Goal: Find specific page/section: Find specific page/section

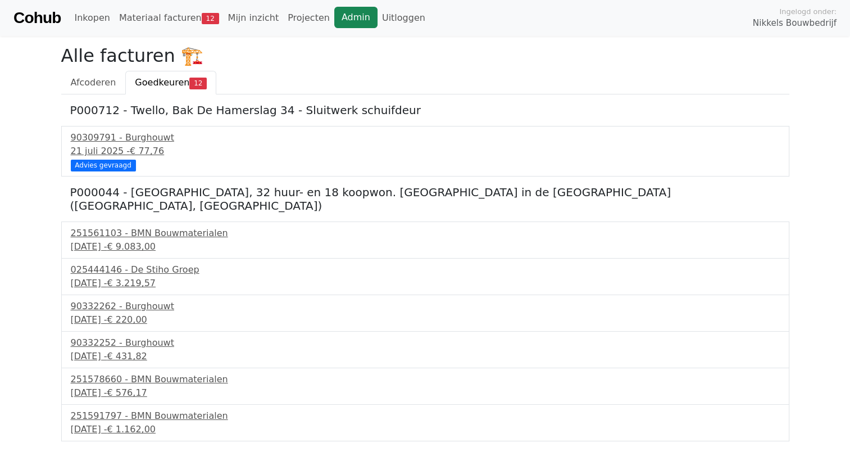
click at [334, 13] on link "Admin" at bounding box center [355, 17] width 43 height 21
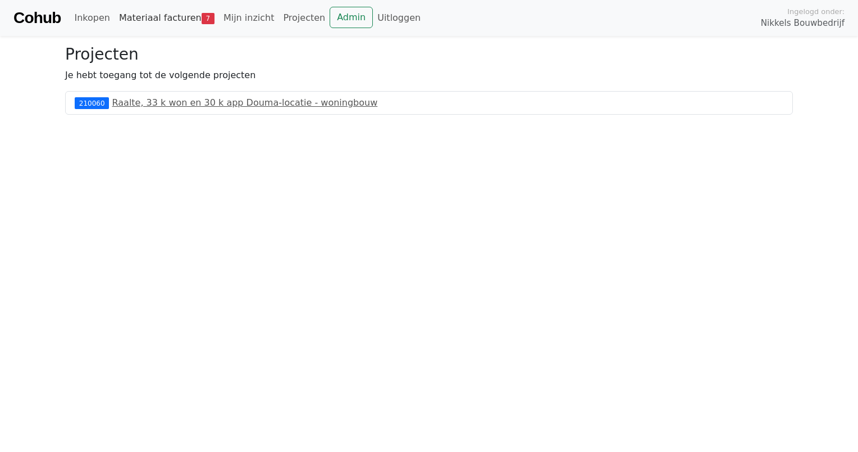
click at [184, 20] on link "Materiaal facturen 7" at bounding box center [167, 18] width 104 height 22
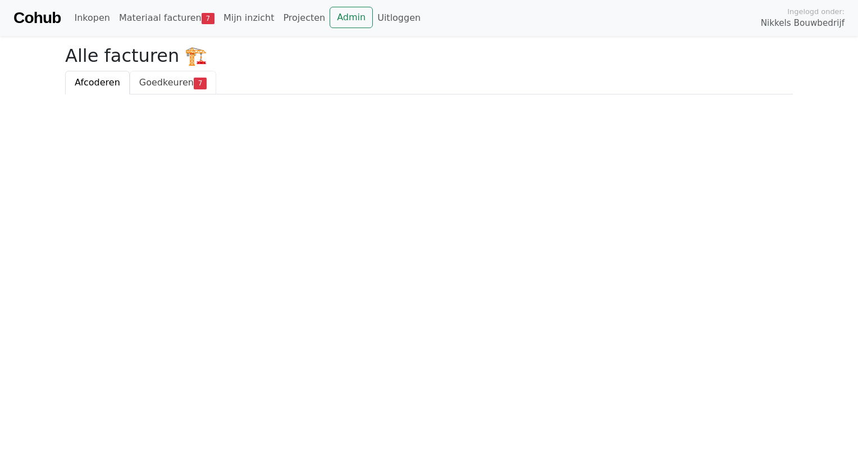
click at [180, 92] on link "Goedkeuren 7" at bounding box center [173, 83] width 87 height 24
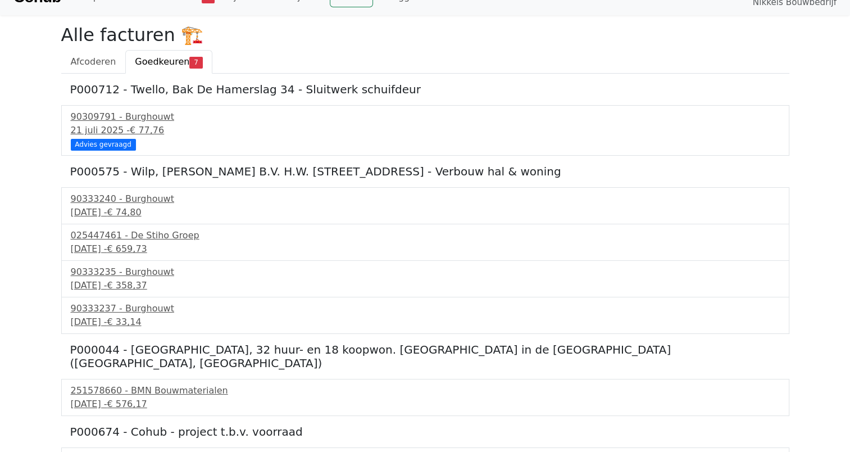
scroll to position [38, 0]
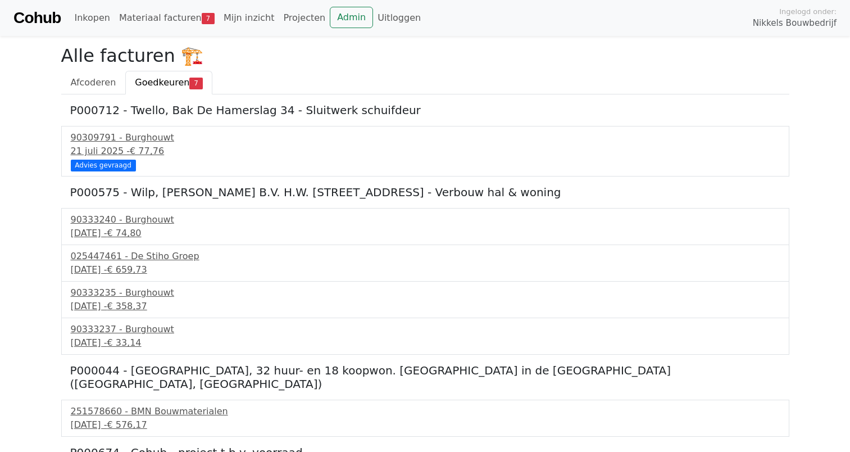
scroll to position [38, 0]
